Goal: Task Accomplishment & Management: Manage account settings

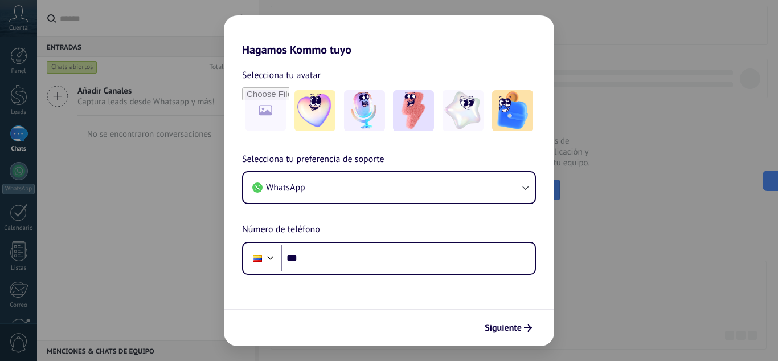
click at [657, 173] on div "Hagamos Kommo tuyo Selecciona tu avatar Selecciona tu preferencia de soporte Wh…" at bounding box center [389, 180] width 778 height 361
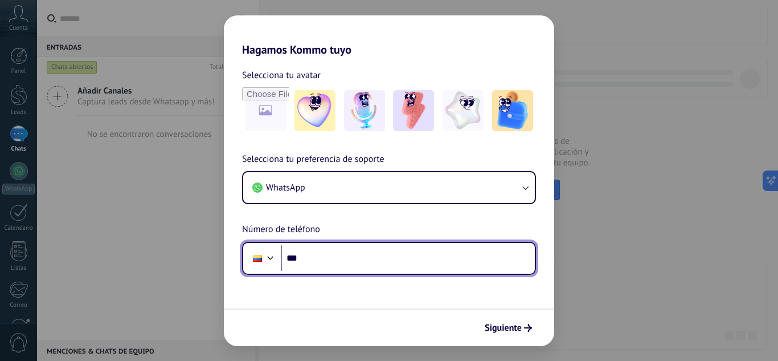
click at [350, 267] on input "***" at bounding box center [408, 258] width 254 height 26
type input "**********"
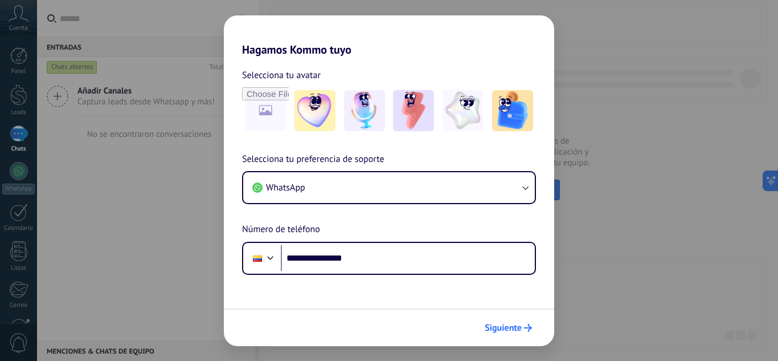
click at [505, 325] on span "Siguiente" at bounding box center [503, 328] width 37 height 8
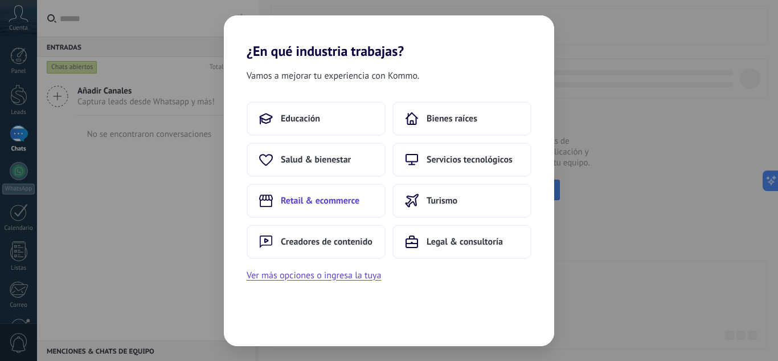
click at [334, 193] on button "Retail & ecommerce" at bounding box center [316, 200] width 139 height 34
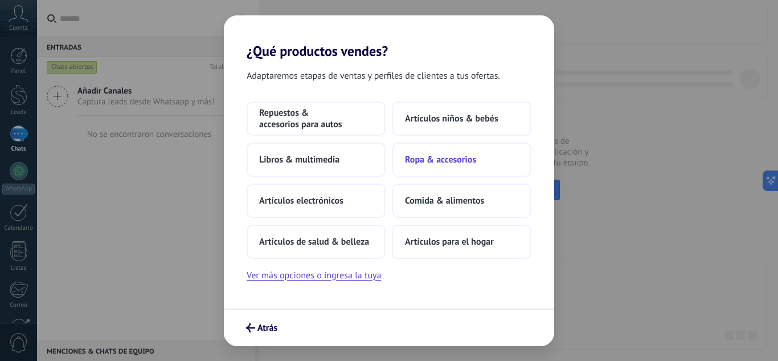
drag, startPoint x: 334, startPoint y: 193, endPoint x: 459, endPoint y: 161, distance: 128.8
click at [459, 161] on div "Repuestos & accesorios para autos Artículos niños & bebés Libros & multimedia R…" at bounding box center [389, 179] width 285 height 157
click at [479, 116] on span "Artículos niños & bebés" at bounding box center [451, 118] width 93 height 11
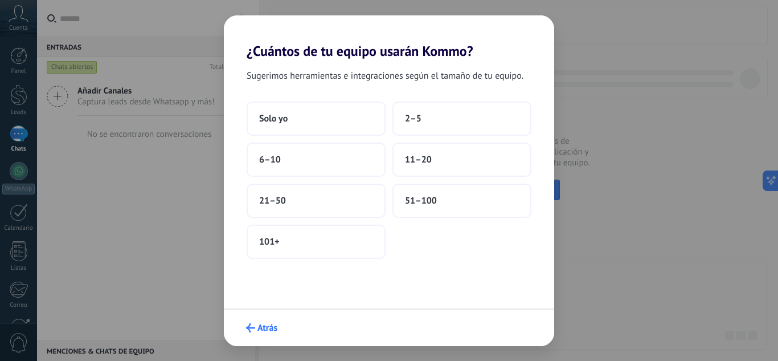
click at [269, 319] on button "Atrás" at bounding box center [262, 327] width 42 height 19
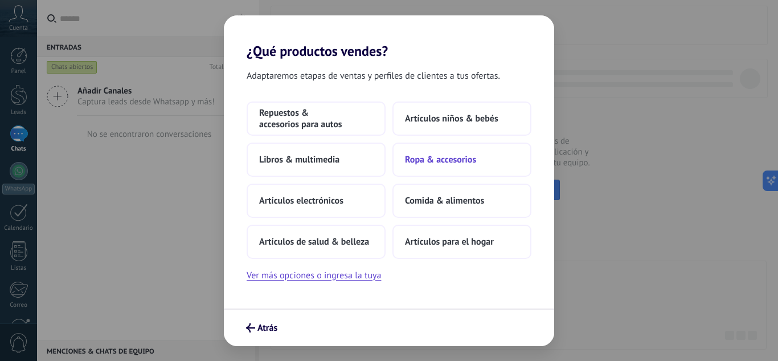
click at [436, 159] on span "Ropa & accesorios" at bounding box center [440, 159] width 71 height 11
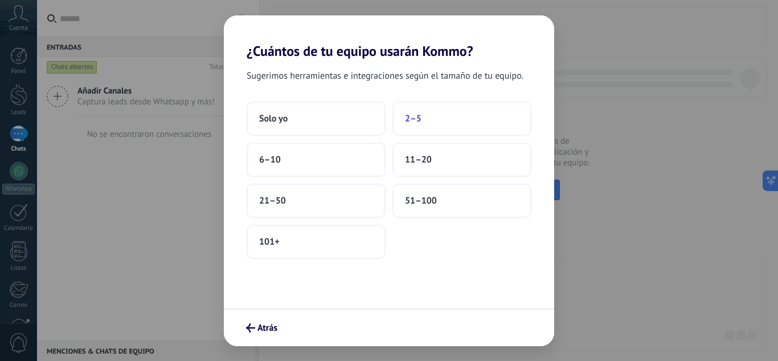
click at [414, 119] on span "2–5" at bounding box center [413, 118] width 17 height 11
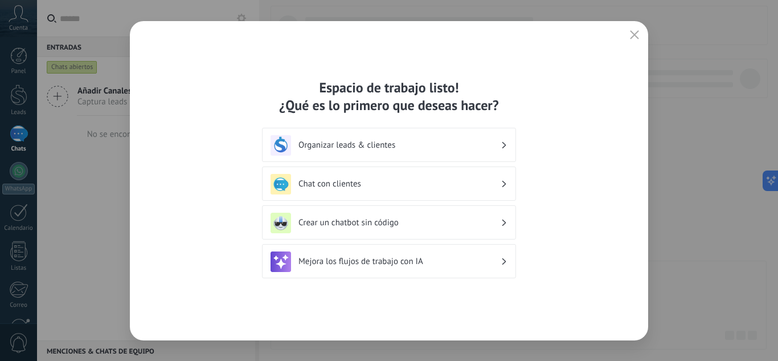
click at [415, 145] on h3 "Organizar leads & clientes" at bounding box center [400, 145] width 202 height 11
click at [377, 147] on h3 "Organizar leads & clientes" at bounding box center [400, 145] width 202 height 11
click at [507, 146] on div "Organizar leads & clientes" at bounding box center [389, 145] width 237 height 21
click at [503, 145] on icon at bounding box center [505, 145] width 4 height 7
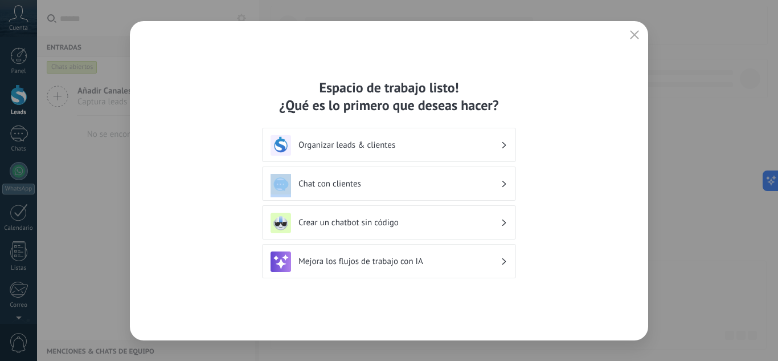
click at [503, 145] on icon at bounding box center [505, 145] width 4 height 7
click at [435, 183] on h3 "Chat con clientes" at bounding box center [400, 183] width 202 height 11
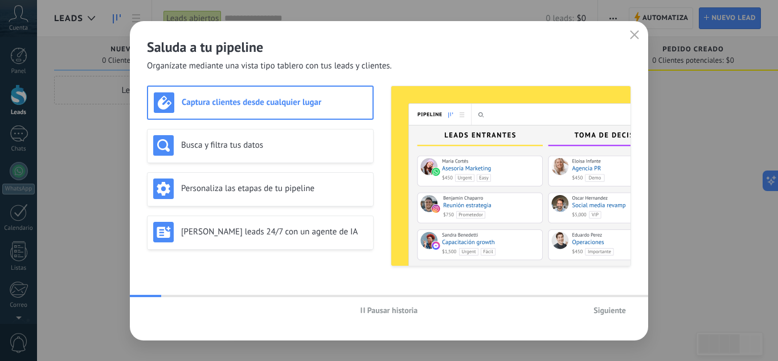
drag, startPoint x: 630, startPoint y: 34, endPoint x: 438, endPoint y: 59, distance: 193.6
click at [636, 35] on icon "button" at bounding box center [634, 34] width 9 height 9
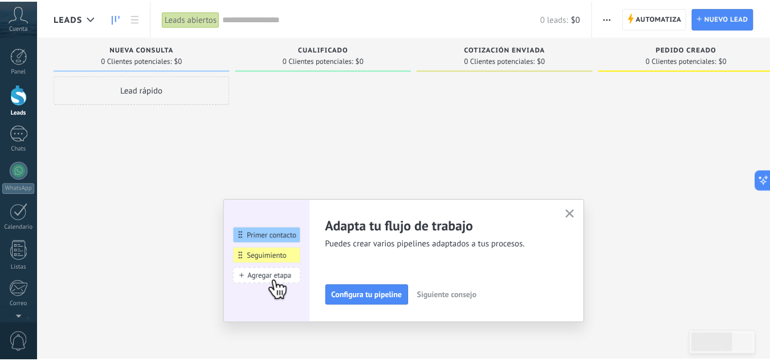
scroll to position [113, 0]
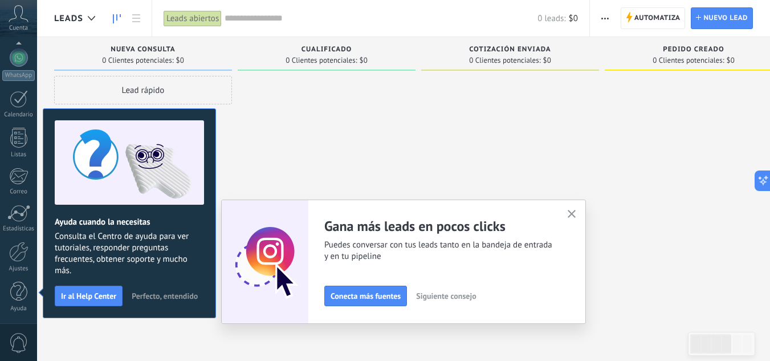
click at [574, 217] on use "button" at bounding box center [571, 214] width 9 height 9
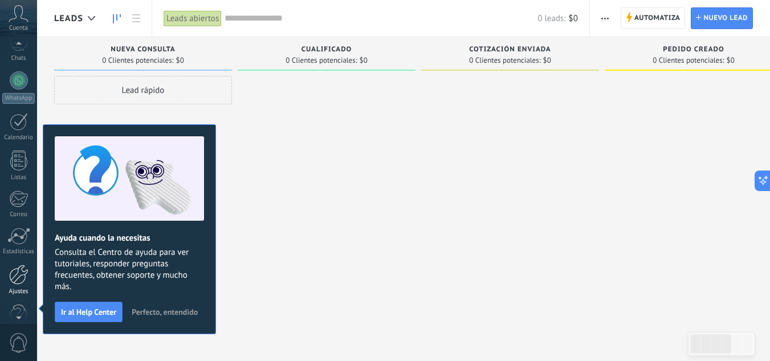
scroll to position [101, 0]
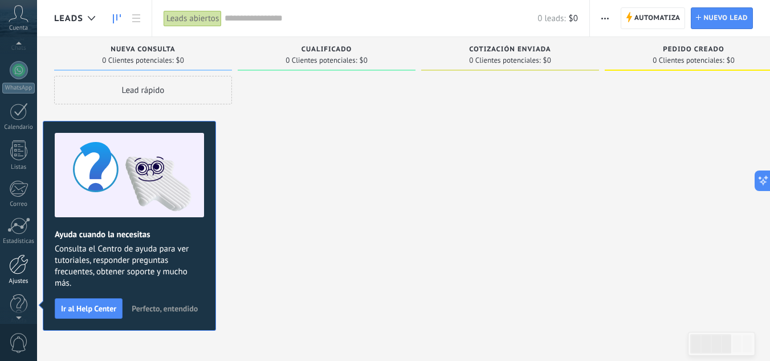
click at [15, 268] on div at bounding box center [18, 264] width 19 height 20
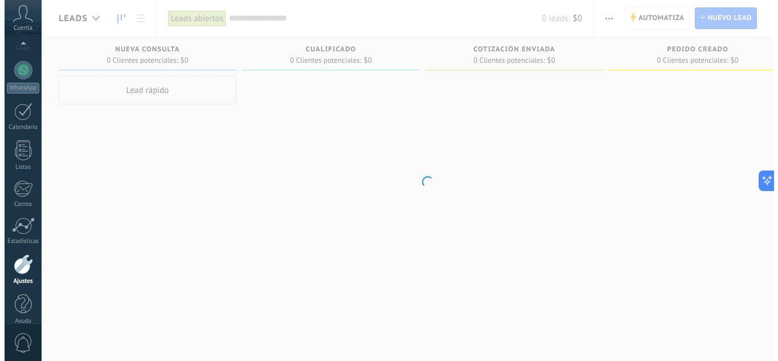
scroll to position [113, 0]
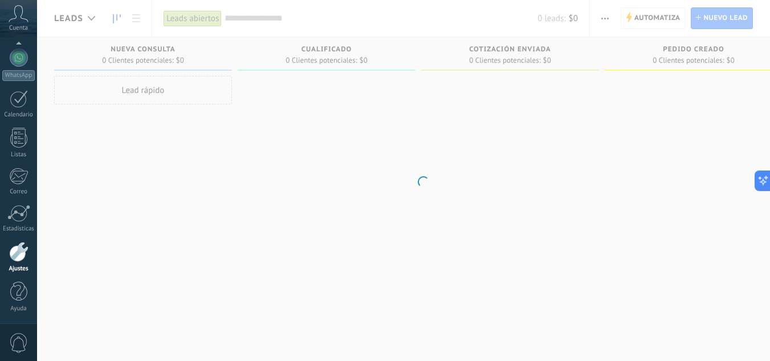
click at [15, 268] on div "Ajustes" at bounding box center [18, 268] width 33 height 7
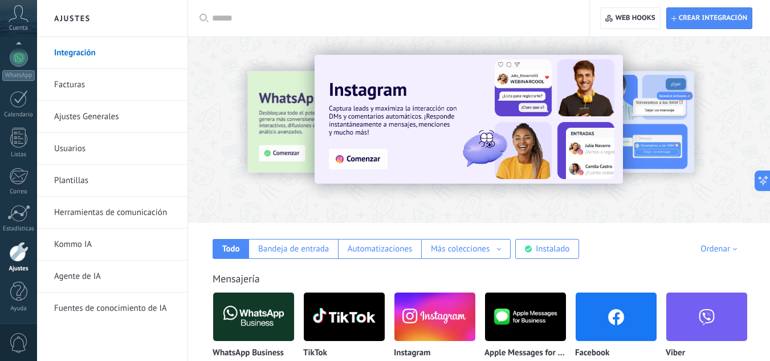
click at [247, 325] on img at bounding box center [253, 316] width 81 height 55
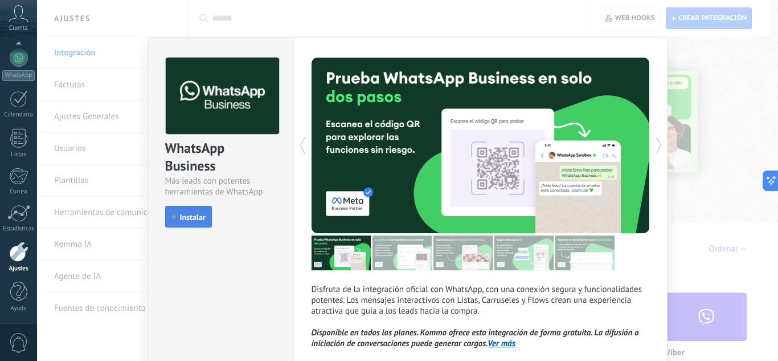
click at [180, 218] on span "Instalar" at bounding box center [193, 217] width 26 height 8
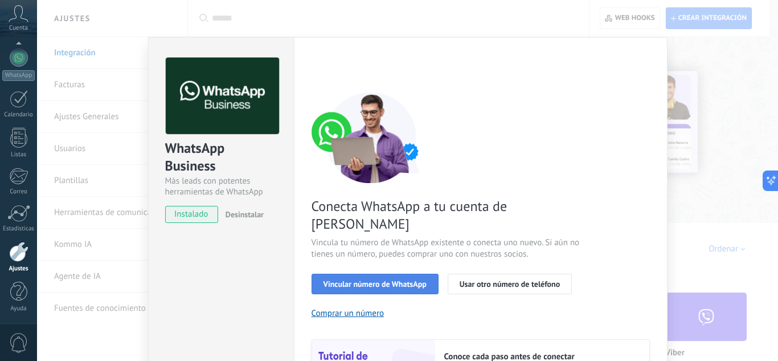
click at [412, 280] on span "Vincular número de WhatsApp" at bounding box center [375, 284] width 103 height 8
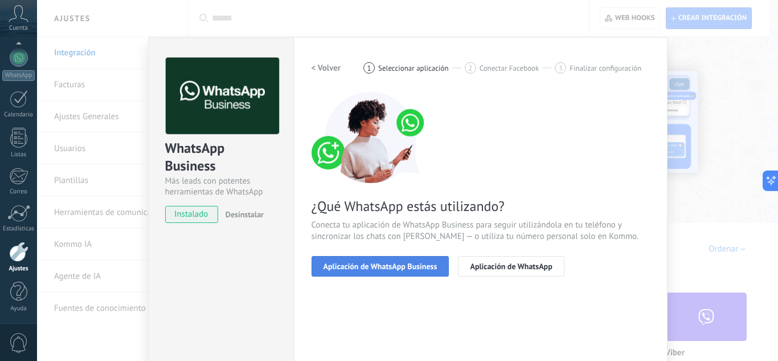
click at [407, 268] on span "Aplicación de WhatsApp Business" at bounding box center [381, 266] width 114 height 8
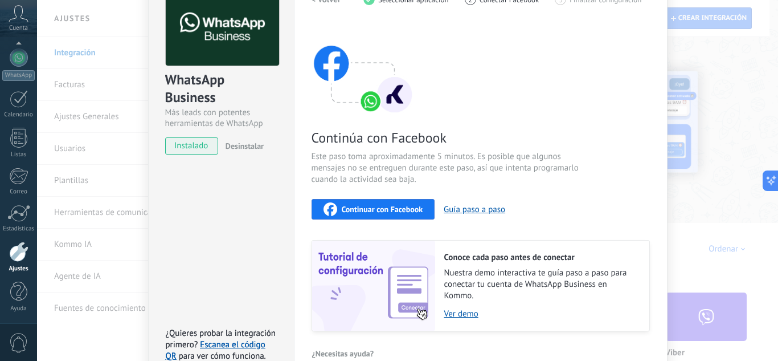
scroll to position [91, 0]
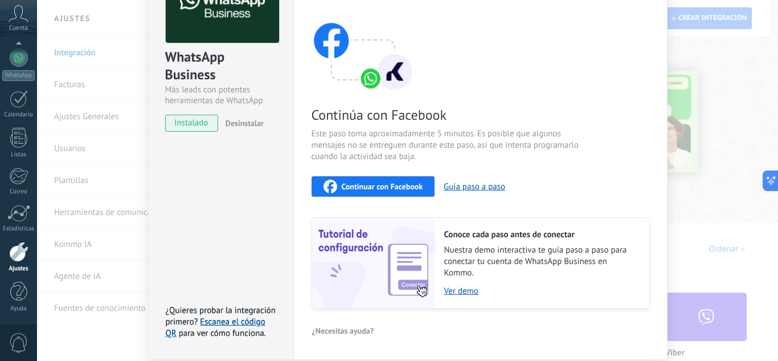
drag, startPoint x: 382, startPoint y: 181, endPoint x: 415, endPoint y: 96, distance: 91.6
click at [415, 96] on div "Continúa con Facebook Este paso toma aproximadamente 5 minutos. Es posible que …" at bounding box center [481, 155] width 338 height 308
click at [387, 186] on span "Continuar con Facebook" at bounding box center [382, 186] width 81 height 8
click at [406, 186] on span "Continuar con Facebook" at bounding box center [382, 186] width 81 height 8
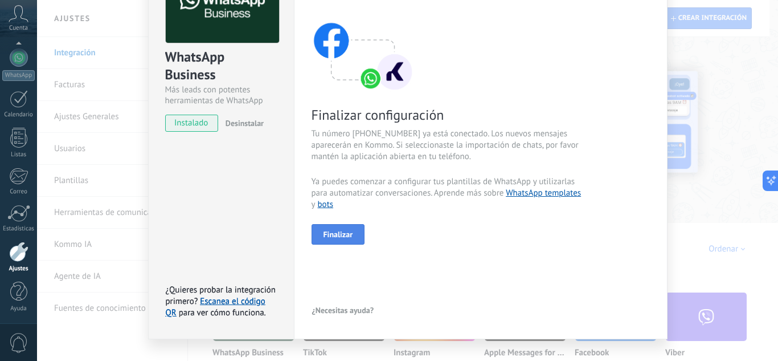
click at [351, 239] on button "Finalizar" at bounding box center [339, 234] width 54 height 21
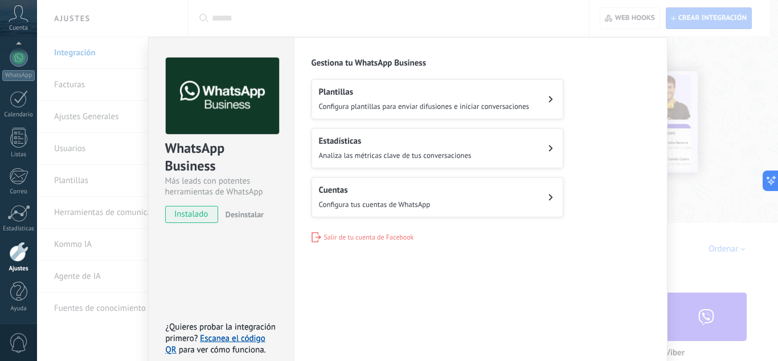
scroll to position [22, 0]
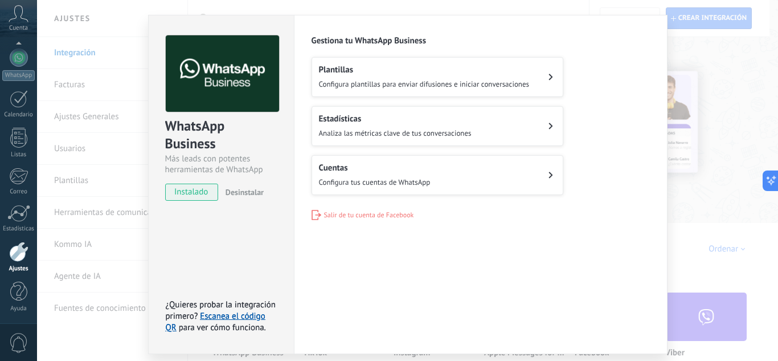
click at [736, 139] on div "WhatsApp Business Más leads con potentes herramientas de WhatsApp instalado Des…" at bounding box center [407, 180] width 741 height 361
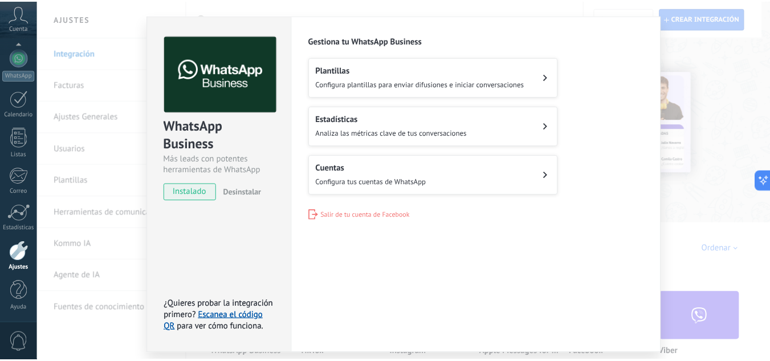
scroll to position [0, 0]
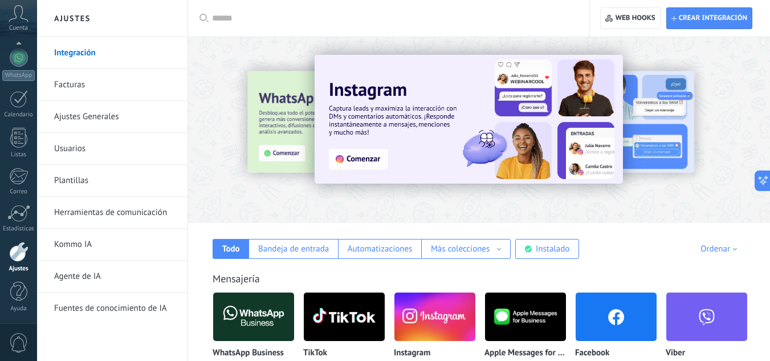
click at [450, 321] on img at bounding box center [434, 316] width 81 height 55
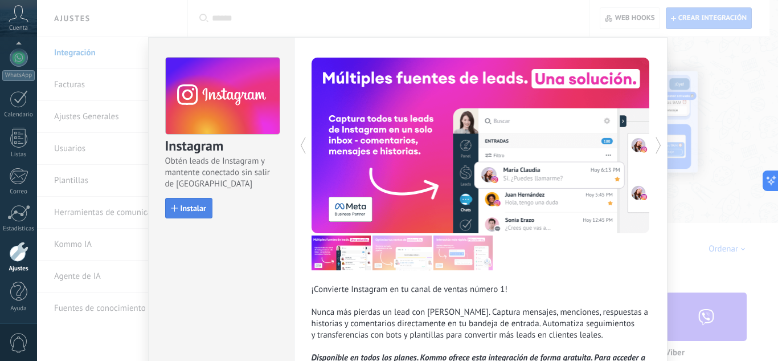
click at [187, 211] on span "Instalar" at bounding box center [194, 208] width 26 height 8
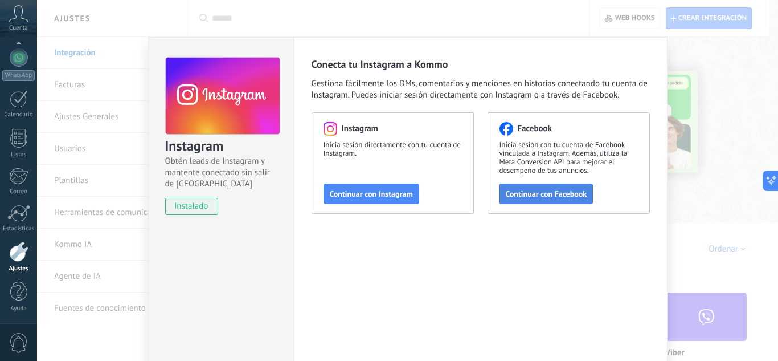
click at [538, 186] on button "Continuar con Facebook" at bounding box center [547, 193] width 94 height 21
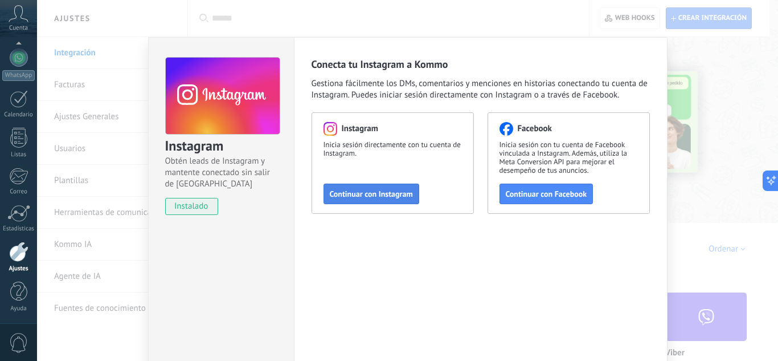
click at [369, 195] on span "Continuar con Instagram" at bounding box center [371, 194] width 83 height 8
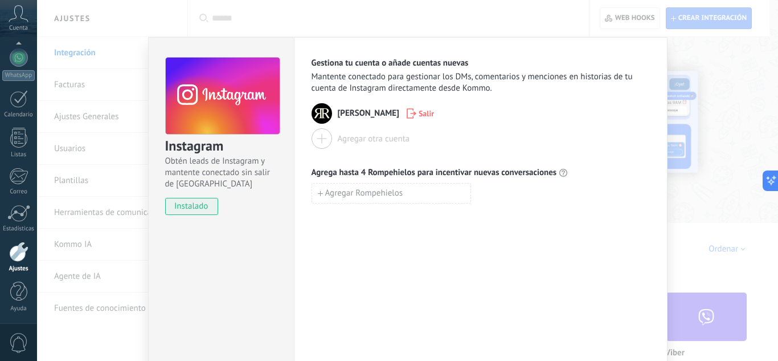
click at [738, 122] on div "Instagram Obtén leads de Instagram y mantente conectado sin salir de Kommo inst…" at bounding box center [407, 180] width 741 height 361
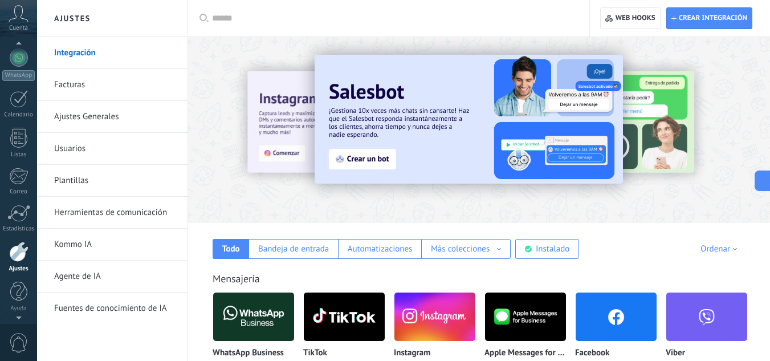
scroll to position [48, 0]
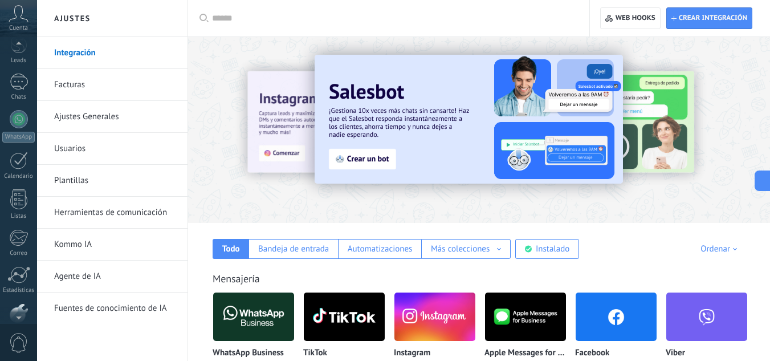
click at [18, 40] on div at bounding box center [18, 45] width 37 height 17
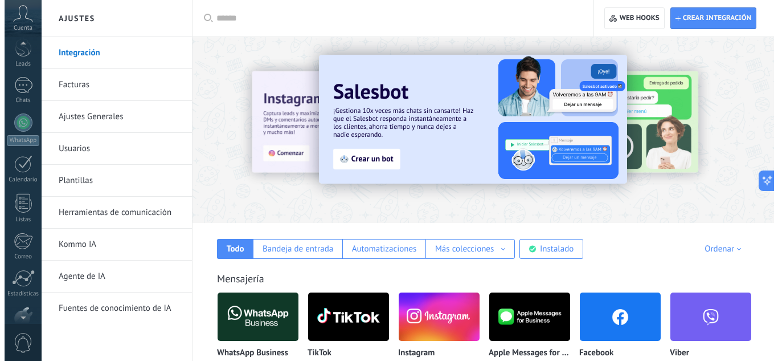
scroll to position [0, 0]
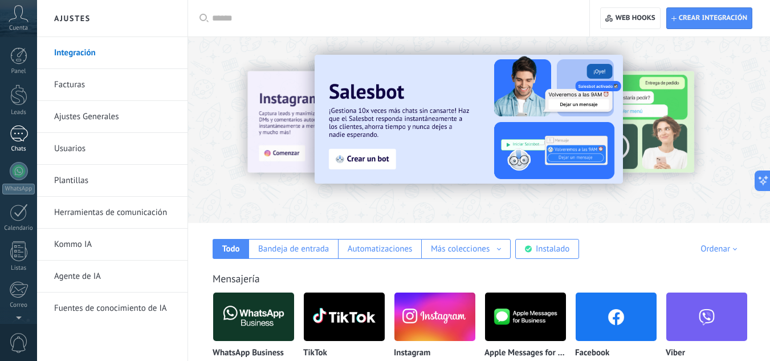
click at [17, 142] on link "Chats" at bounding box center [18, 138] width 37 height 27
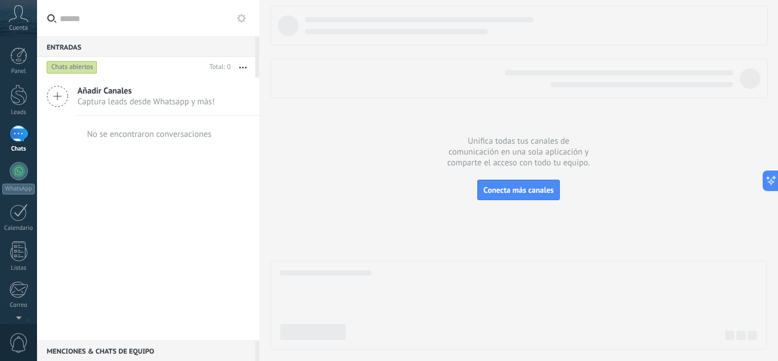
click at [11, 198] on div "Panel Leads Chats WhatsApp Clientes" at bounding box center [18, 242] width 37 height 390
click at [13, 205] on div at bounding box center [19, 212] width 18 height 18
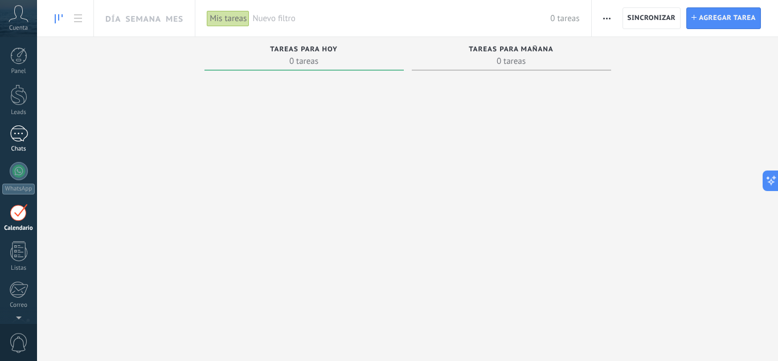
click at [20, 130] on div at bounding box center [19, 133] width 18 height 17
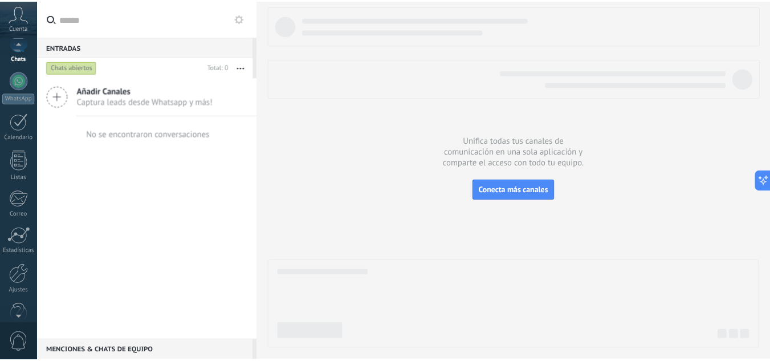
scroll to position [113, 0]
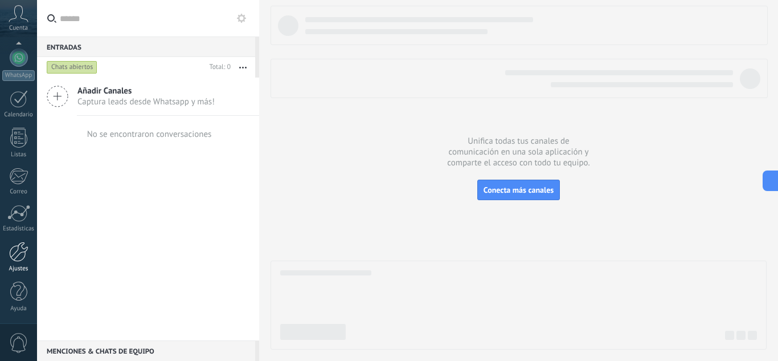
click at [13, 248] on div at bounding box center [18, 252] width 19 height 20
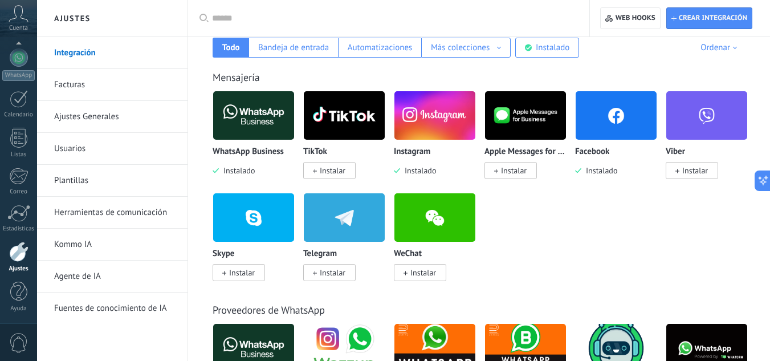
scroll to position [218, 0]
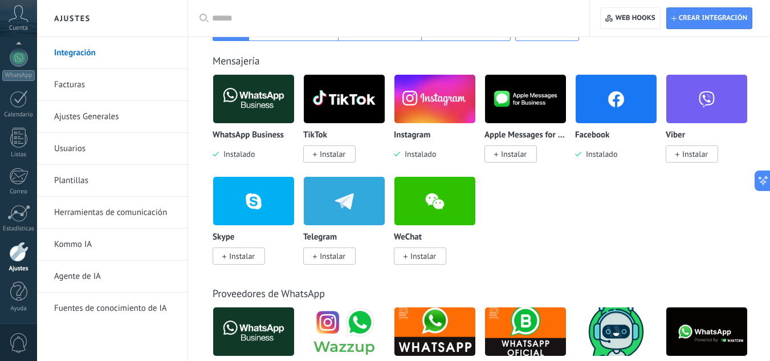
click at [324, 155] on span "Instalar" at bounding box center [333, 154] width 26 height 10
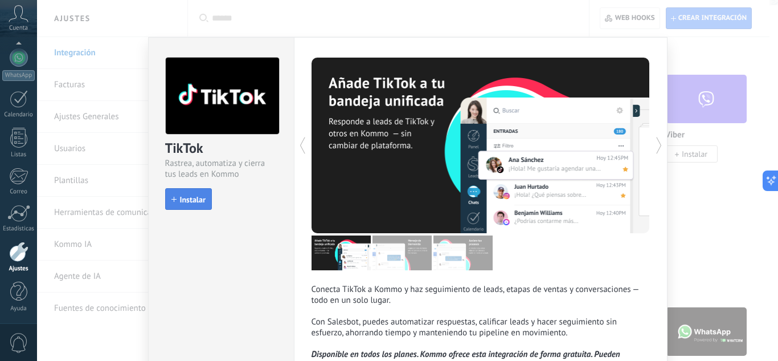
click at [181, 194] on button "Instalar" at bounding box center [188, 199] width 47 height 22
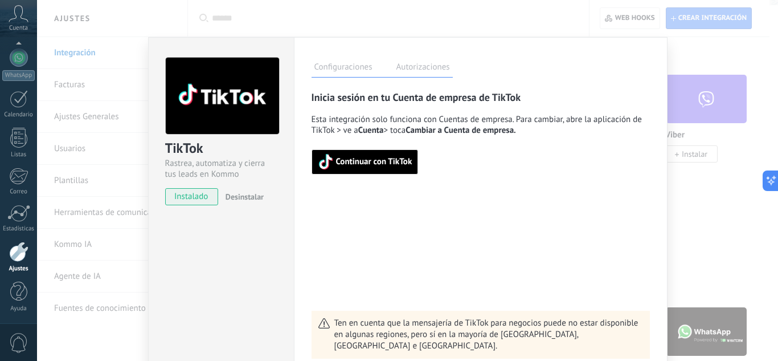
click at [368, 173] on button "Continuar con TikTok" at bounding box center [365, 161] width 107 height 25
click at [376, 207] on div "Inicia sesión en tu Cuenta de empresa de TikTok Esta integración solo funciona …" at bounding box center [481, 225] width 338 height 268
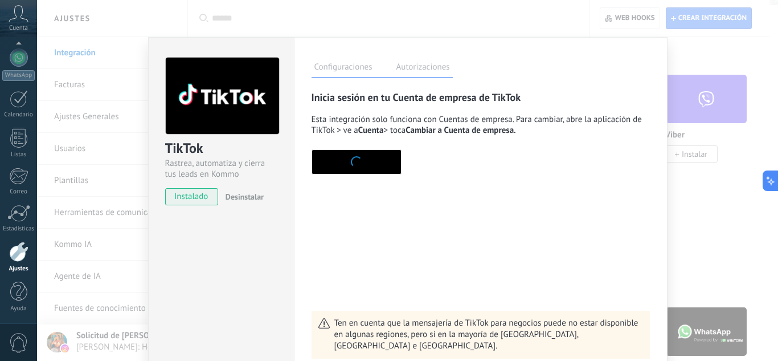
click at [710, 220] on div "TikTok Rastrea, automatiza y cierra tus leads en Kommo instalado Desinstalar Co…" at bounding box center [407, 180] width 741 height 361
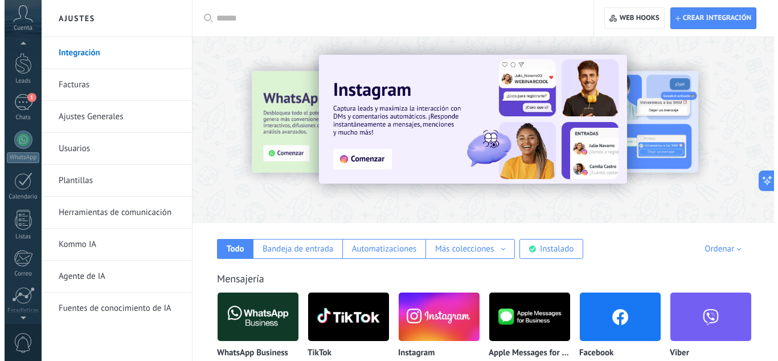
scroll to position [0, 0]
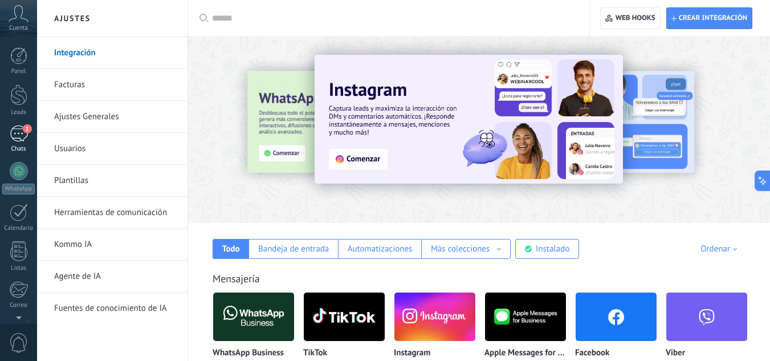
click at [15, 129] on div "1" at bounding box center [19, 133] width 18 height 17
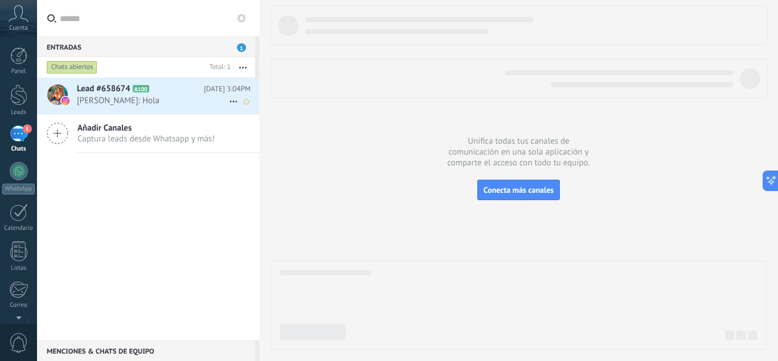
click at [154, 108] on div "Lead #658674 A100 [DATE] 3:04PM [PERSON_NAME]: Hola" at bounding box center [168, 95] width 182 height 36
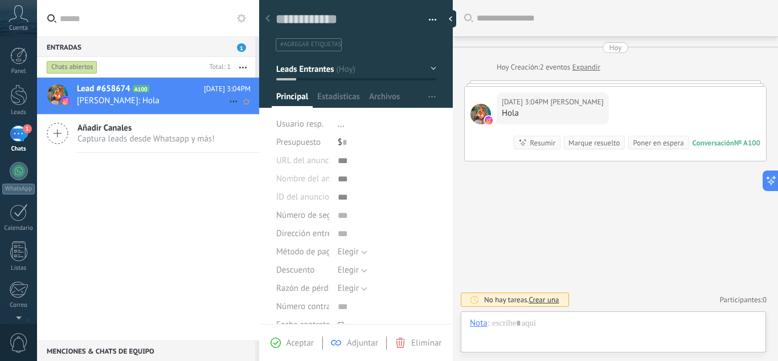
scroll to position [17, 0]
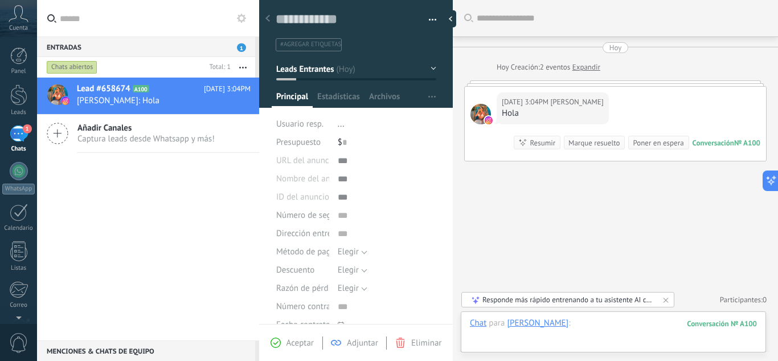
click at [518, 345] on div at bounding box center [613, 334] width 287 height 34
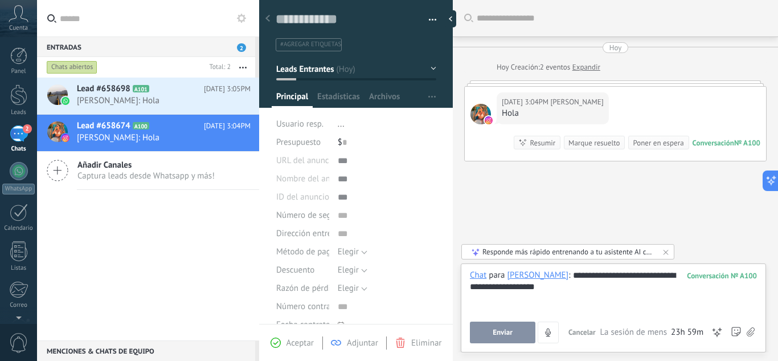
click at [509, 329] on span "Enviar" at bounding box center [503, 332] width 20 height 8
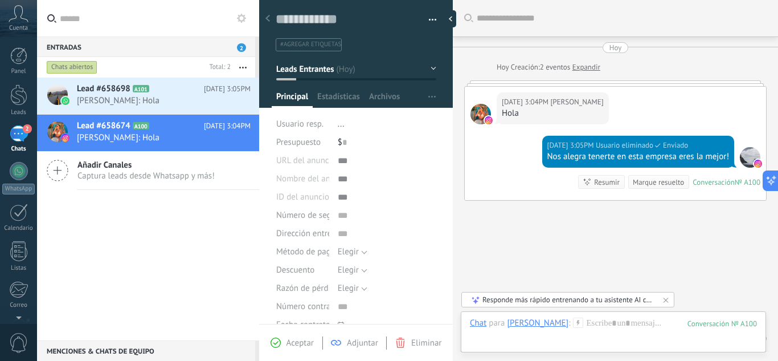
scroll to position [39, 0]
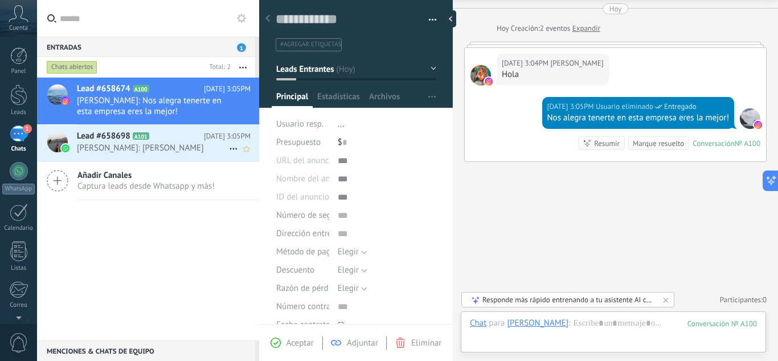
click at [160, 148] on span "[PERSON_NAME]: [PERSON_NAME]" at bounding box center [153, 147] width 152 height 11
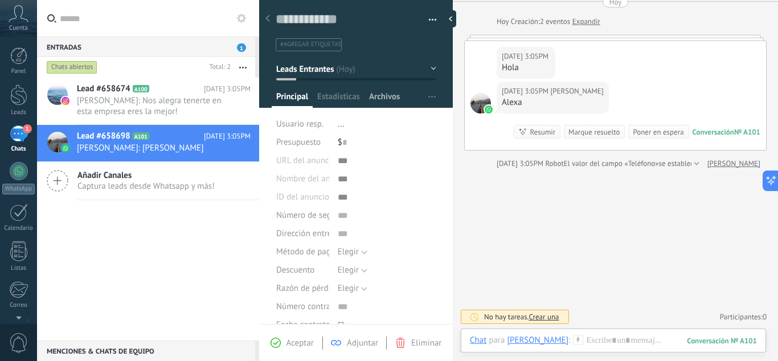
scroll to position [46, 0]
click at [119, 111] on span "[PERSON_NAME]: Nos alegra tenerte en esta empresa eres la mejor!" at bounding box center [153, 106] width 152 height 22
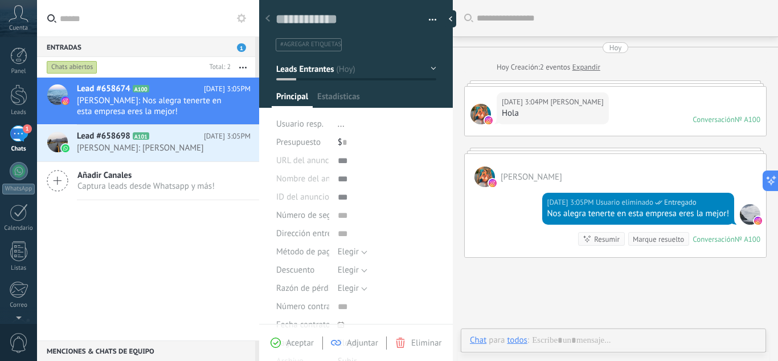
scroll to position [22, 0]
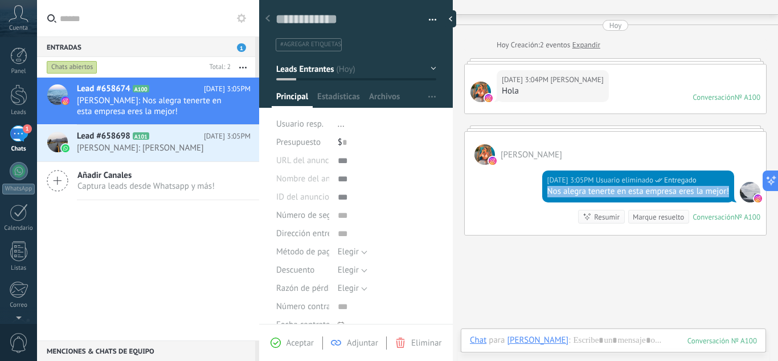
drag, startPoint x: 543, startPoint y: 191, endPoint x: 727, endPoint y: 186, distance: 184.1
click at [727, 186] on div "[DATE] 3:05PM Usuario eliminado Entregado Nos alegra tenerte en esta empresa er…" at bounding box center [638, 186] width 193 height 32
copy div "Nos alegra tenerte en esta empresa eres la mejor!"
click at [197, 136] on h2 "Lead #658698 A101" at bounding box center [140, 135] width 127 height 11
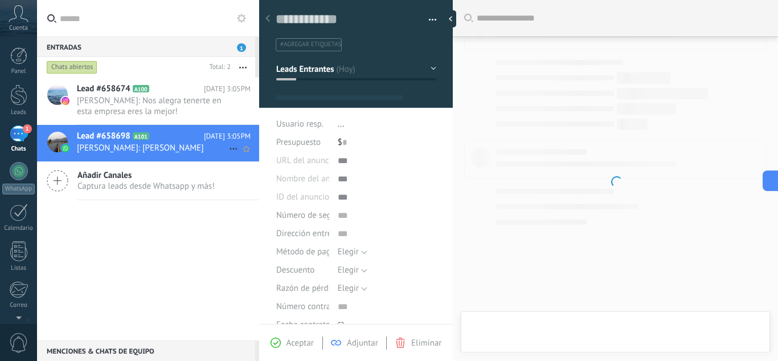
type textarea "**********"
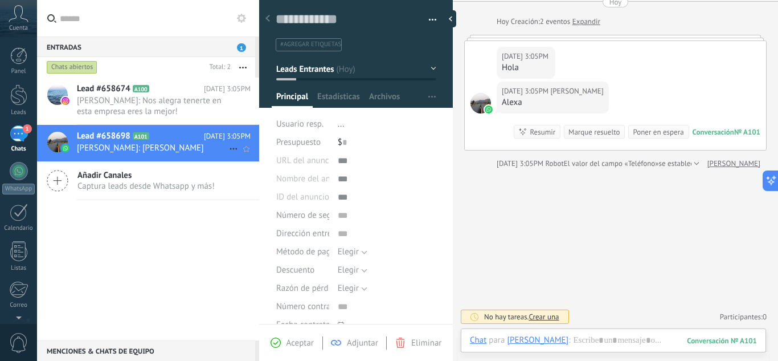
scroll to position [46, 0]
click at [574, 344] on div at bounding box center [613, 351] width 287 height 34
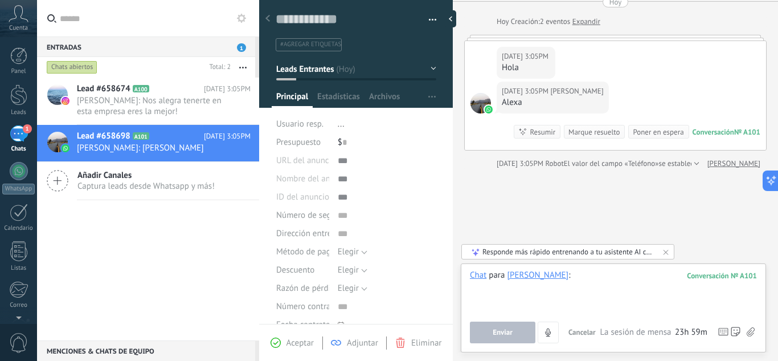
paste div
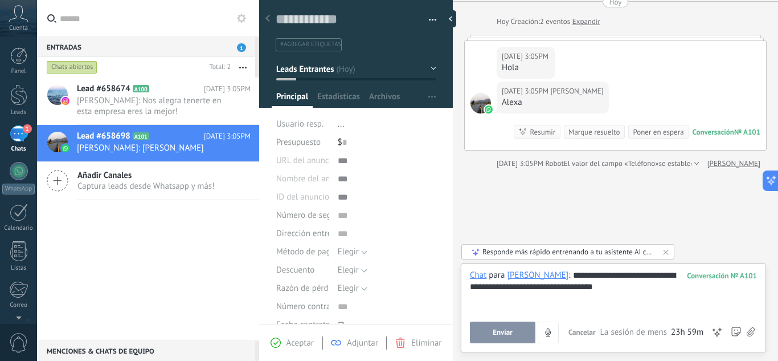
click at [505, 335] on span "Enviar" at bounding box center [503, 332] width 20 height 8
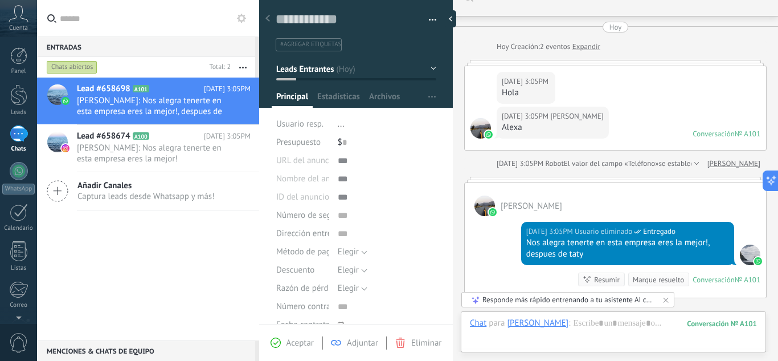
click at [182, 280] on div "Lead #658698 A101 [DATE] 3:05PM [PERSON_NAME]: Nos alegra tenerte en esta empre…" at bounding box center [148, 208] width 222 height 263
click at [451, 19] on div at bounding box center [453, 18] width 17 height 17
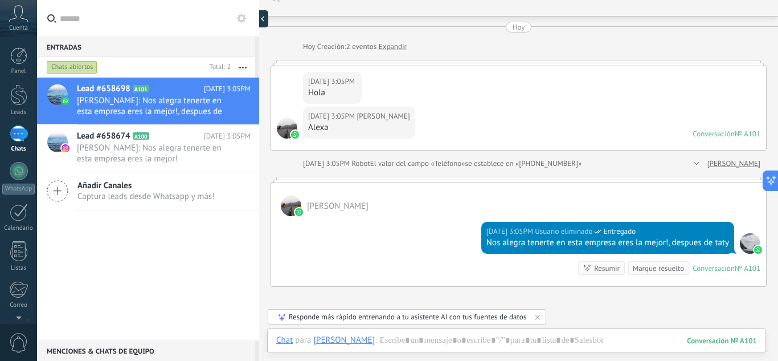
type textarea "**********"
